Goal: Find specific page/section: Find specific page/section

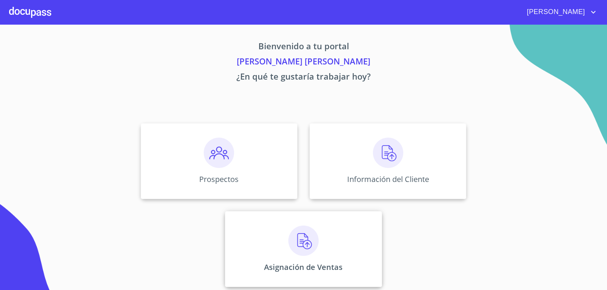
click at [301, 235] on img at bounding box center [303, 241] width 30 height 30
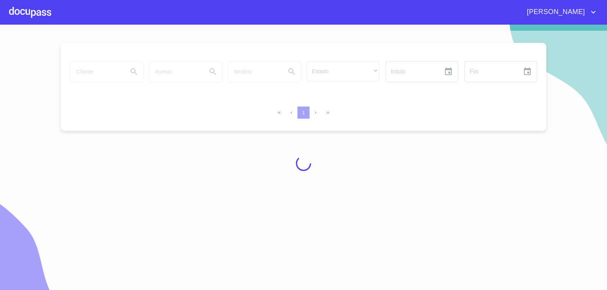
click at [35, 111] on div at bounding box center [303, 163] width 607 height 265
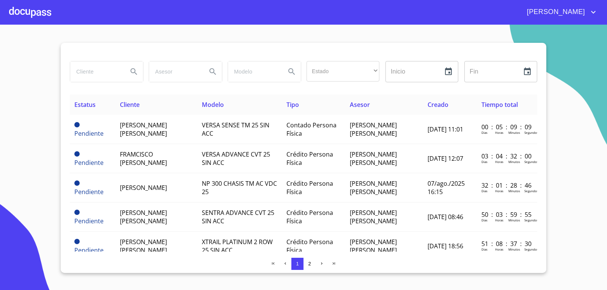
click at [35, 13] on div at bounding box center [30, 12] width 42 height 24
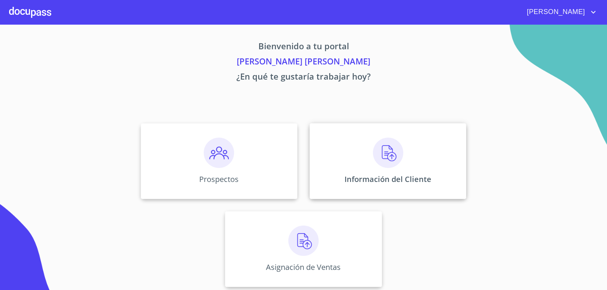
click at [364, 156] on div "Información del Cliente" at bounding box center [387, 161] width 157 height 76
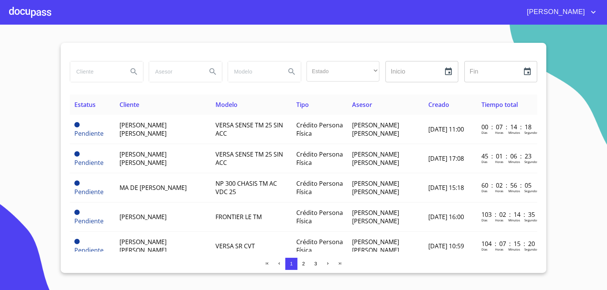
click at [38, 14] on div at bounding box center [30, 12] width 42 height 24
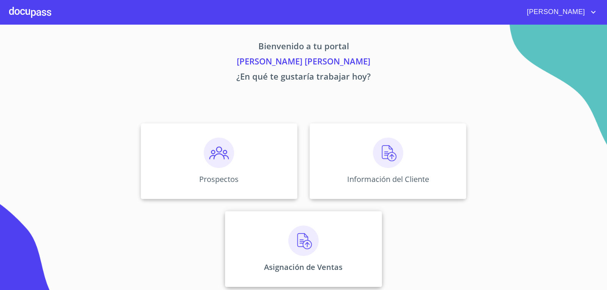
click at [306, 236] on img at bounding box center [303, 241] width 30 height 30
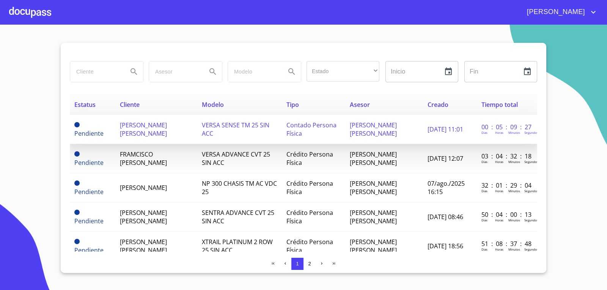
click at [177, 130] on td "[PERSON_NAME] [PERSON_NAME]" at bounding box center [156, 129] width 82 height 29
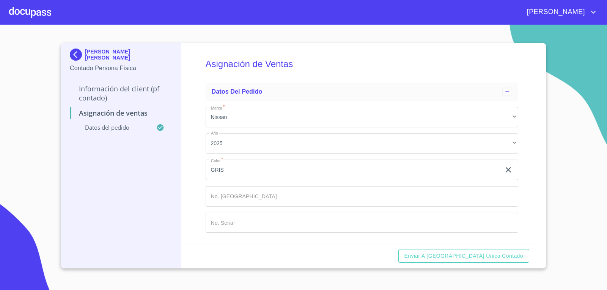
click at [118, 91] on p "Información del Client (PF contado)" at bounding box center [121, 93] width 102 height 18
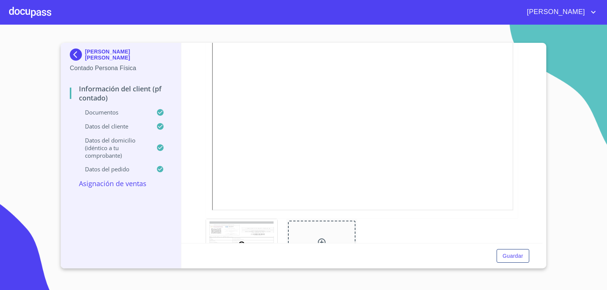
scroll to position [1062, 0]
